Goal: Entertainment & Leisure: Consume media (video, audio)

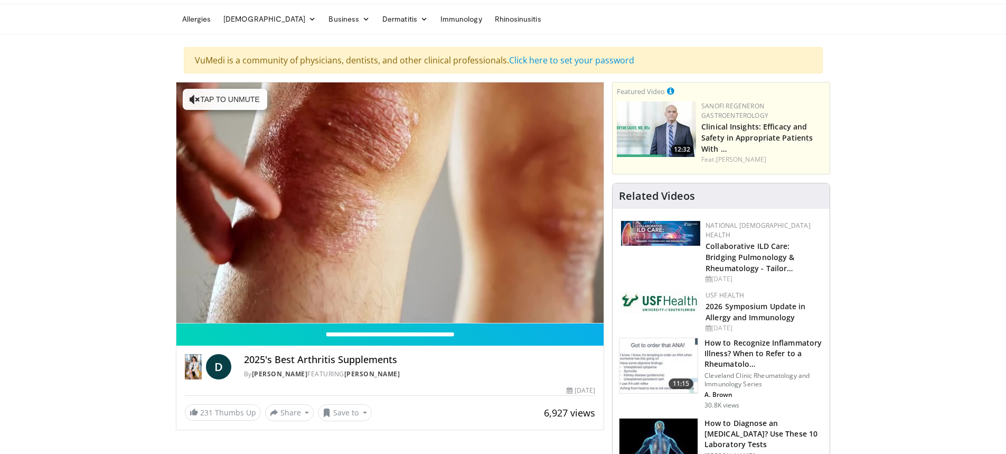
scroll to position [53, 0]
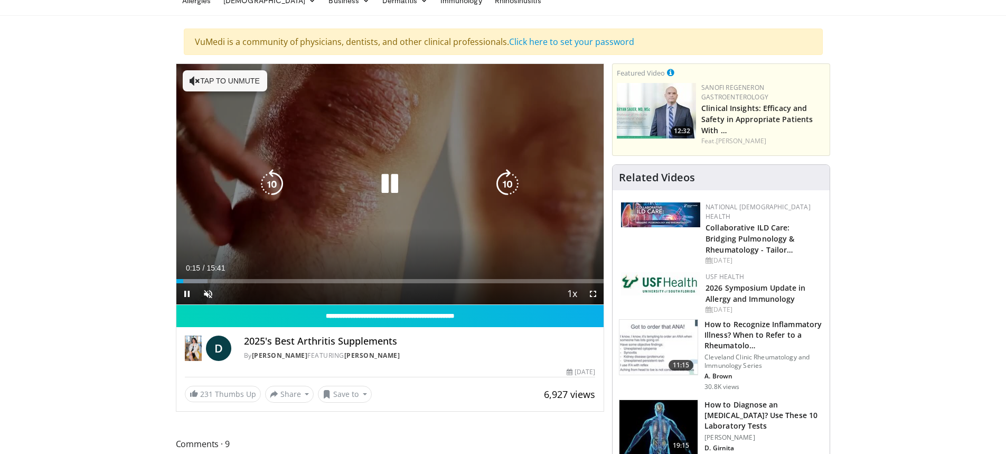
click at [198, 78] on icon "Video Player" at bounding box center [195, 81] width 11 height 11
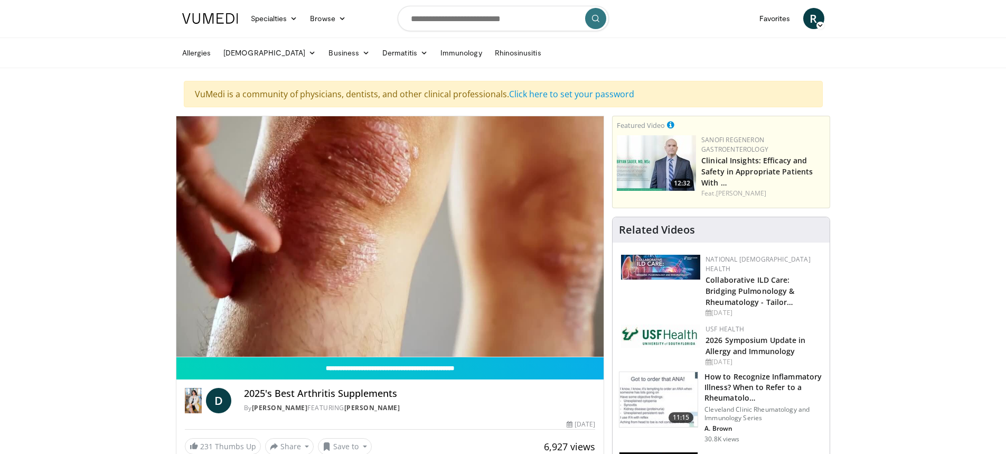
scroll to position [0, 0]
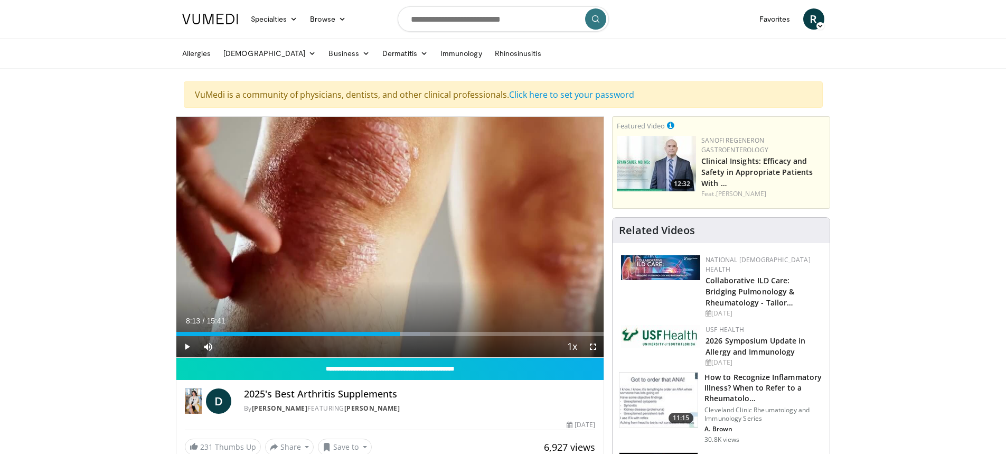
drag, startPoint x: 283, startPoint y: 334, endPoint x: 400, endPoint y: 339, distance: 116.8
click at [400, 339] on div "Current Time 8:13 / Duration 15:41 Play Skip Backward Skip Forward Mute 0% Load…" at bounding box center [390, 346] width 428 height 21
drag, startPoint x: 547, startPoint y: 333, endPoint x: 434, endPoint y: 335, distance: 113.0
click at [436, 335] on div "Progress Bar" at bounding box center [436, 334] width 1 height 4
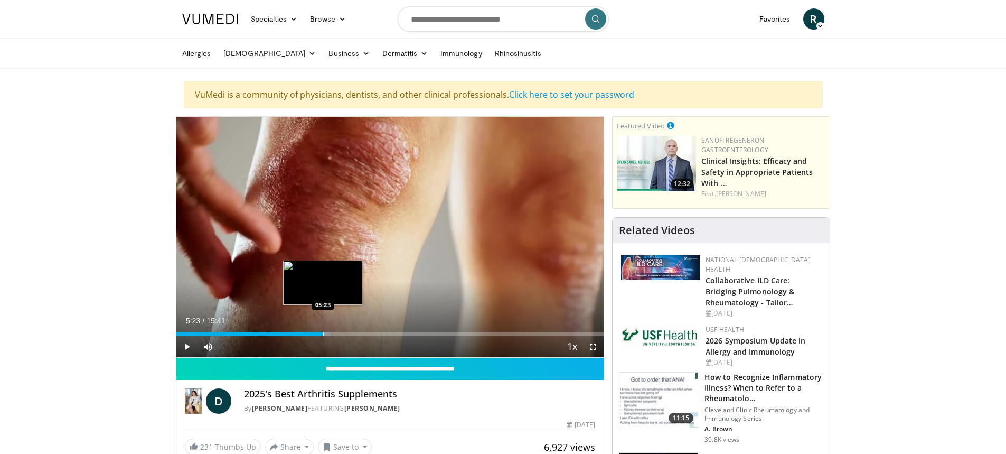
drag, startPoint x: 431, startPoint y: 333, endPoint x: 323, endPoint y: 332, distance: 108.3
click at [323, 332] on div "Loaded : 36.10% 05:23 05:23" at bounding box center [390, 334] width 428 height 4
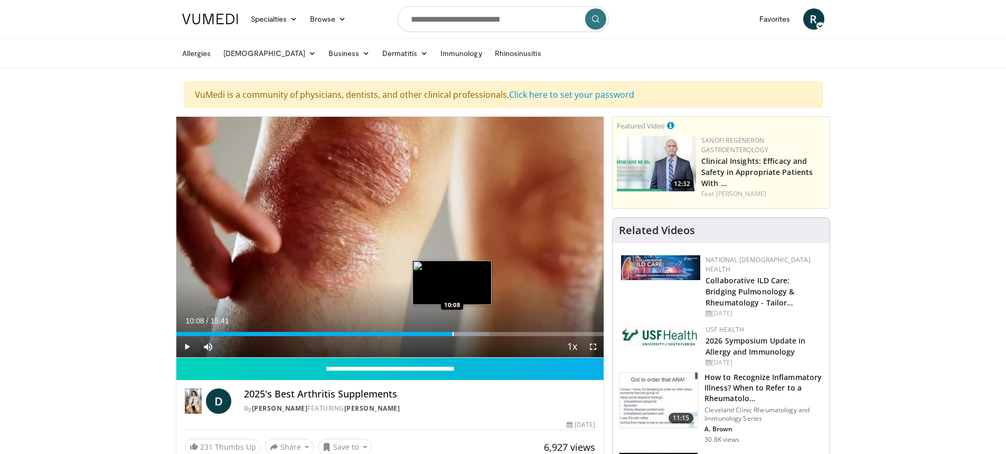
drag, startPoint x: 321, startPoint y: 333, endPoint x: 452, endPoint y: 333, distance: 131.5
click at [453, 333] on div "Progress Bar" at bounding box center [453, 334] width 1 height 4
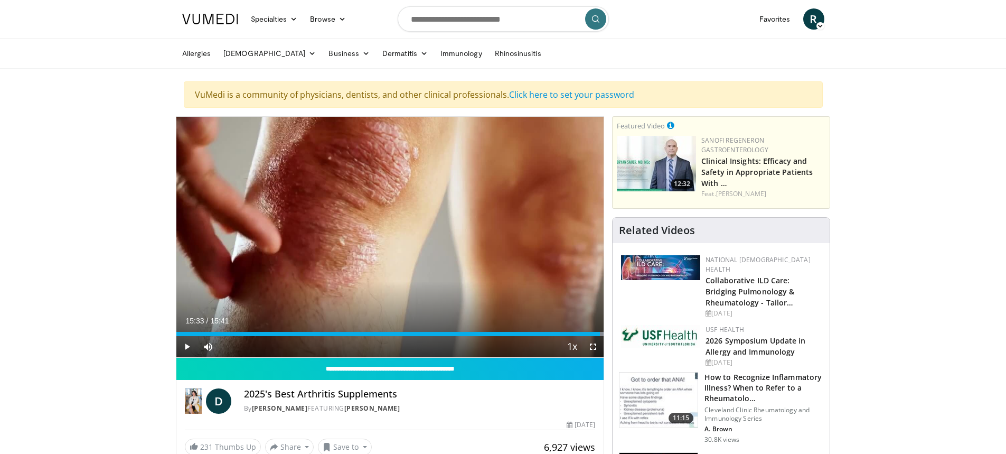
drag, startPoint x: 453, startPoint y: 334, endPoint x: 153, endPoint y: 259, distance: 309.8
click at [419, 336] on div "Current Time 15:33 / Duration 15:41 Play Skip Backward Skip Forward Mute 0% Loa…" at bounding box center [390, 346] width 428 height 21
